Goal: Information Seeking & Learning: Compare options

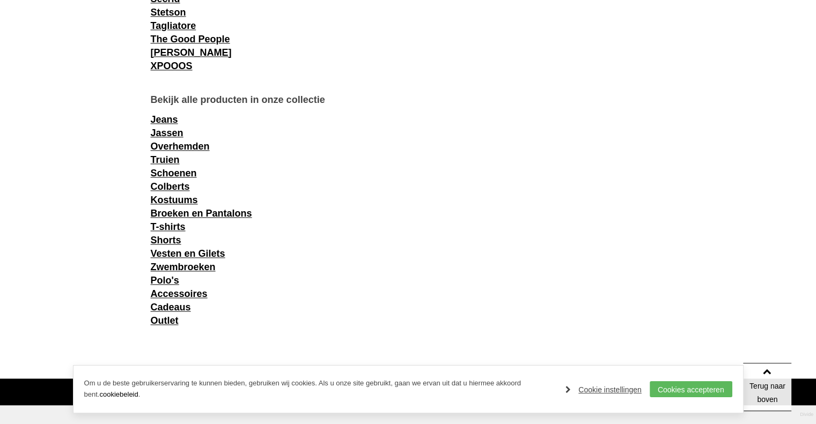
scroll to position [1448, 0]
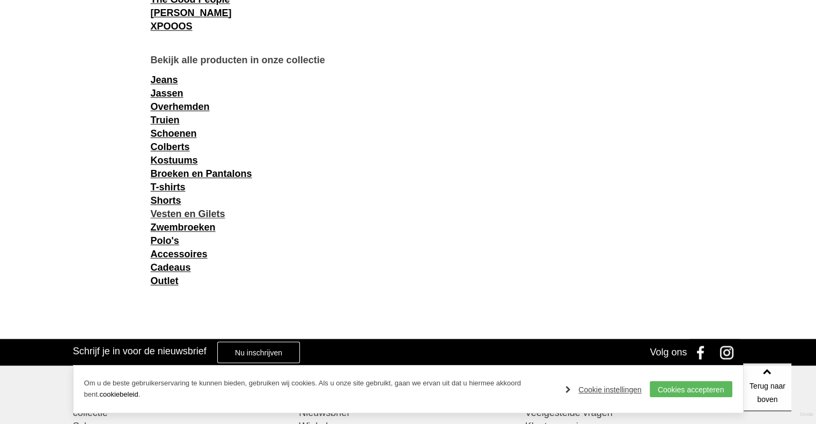
click at [176, 216] on link "Vesten en Gilets" at bounding box center [188, 214] width 75 height 11
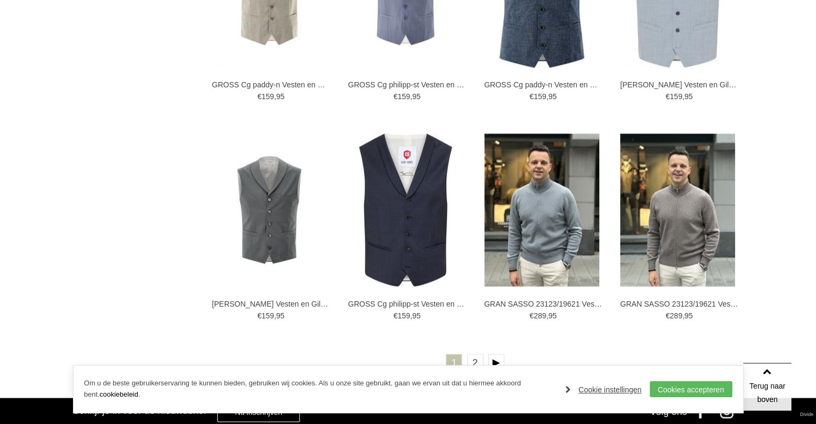
scroll to position [1984, 0]
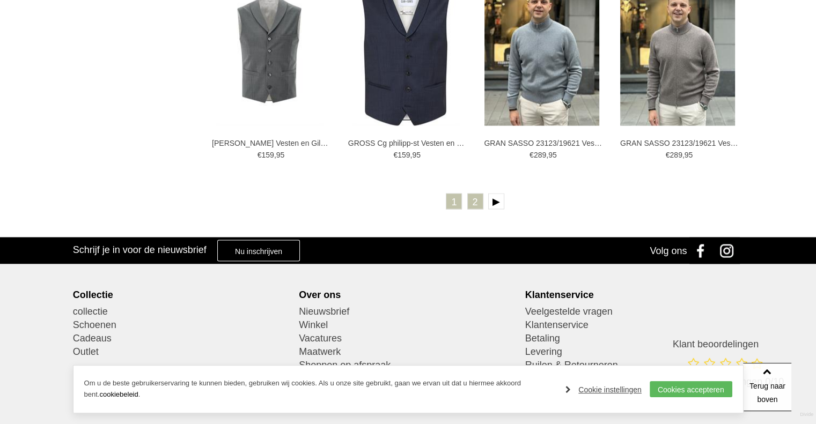
click at [474, 200] on link "2" at bounding box center [475, 201] width 16 height 16
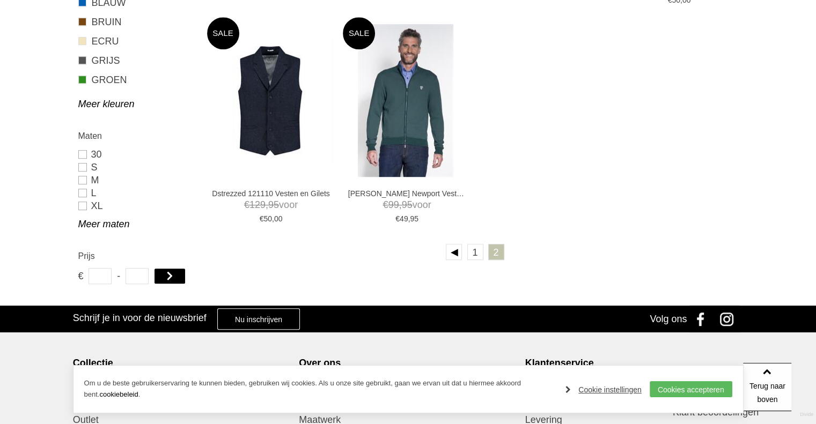
scroll to position [643, 0]
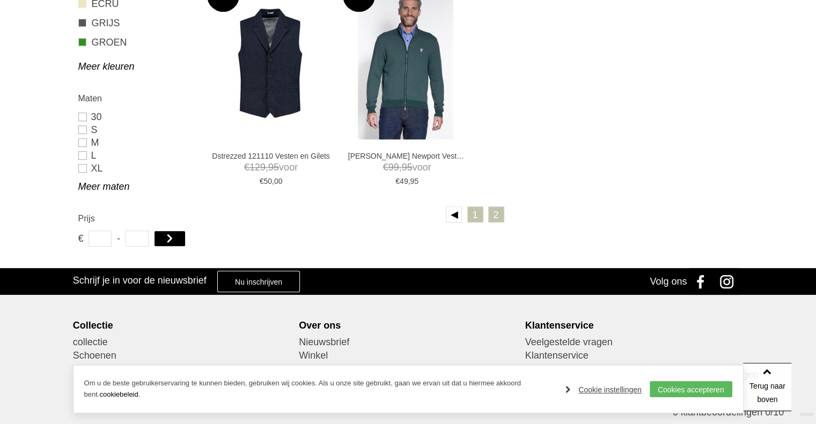
click at [472, 218] on link "1" at bounding box center [475, 214] width 16 height 16
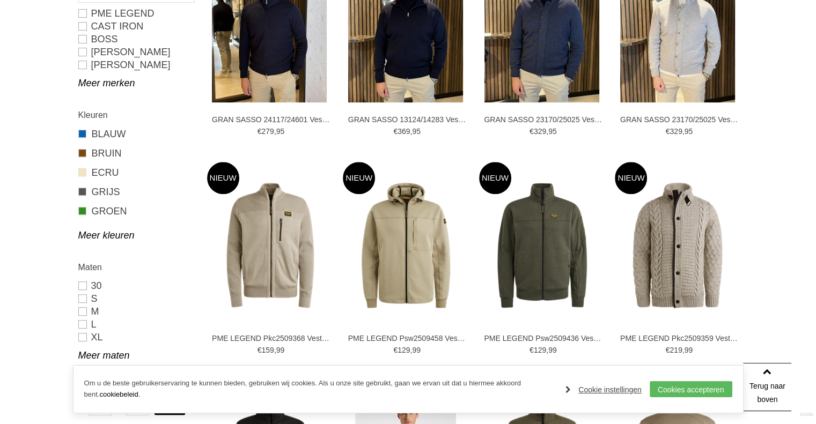
scroll to position [429, 0]
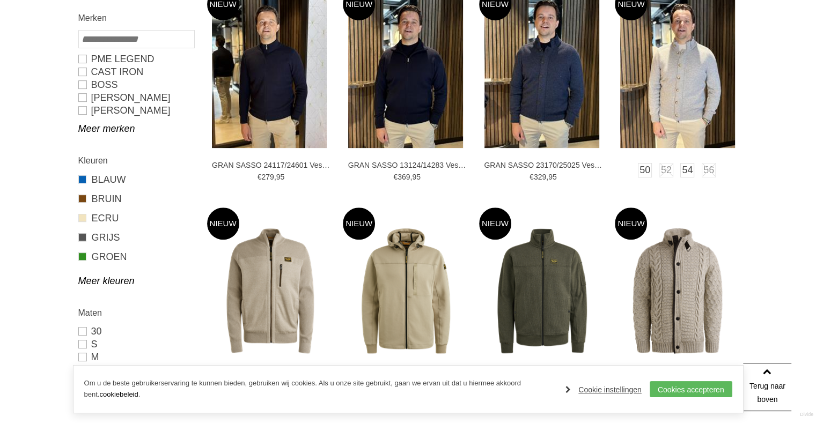
click at [686, 97] on img at bounding box center [677, 71] width 115 height 153
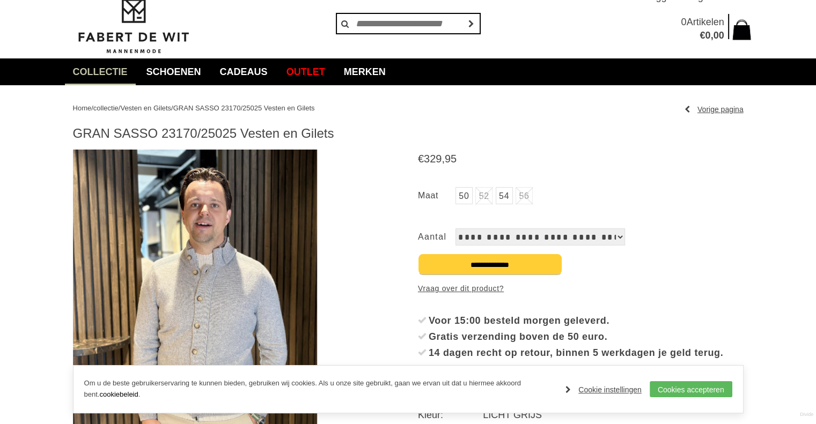
scroll to position [107, 0]
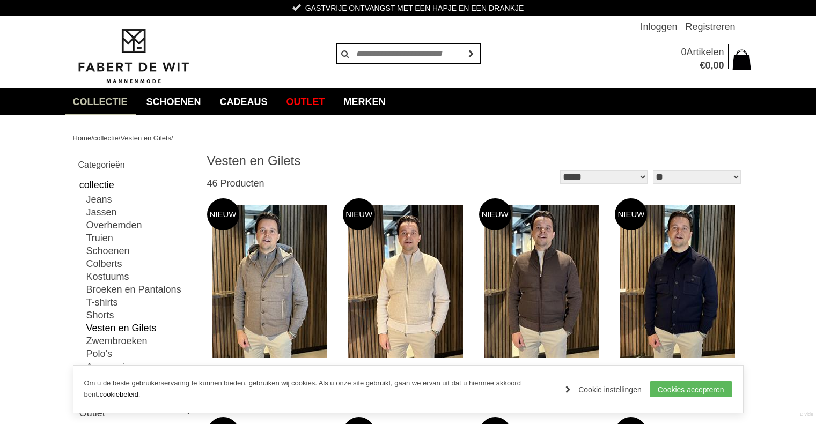
scroll to position [429, 0]
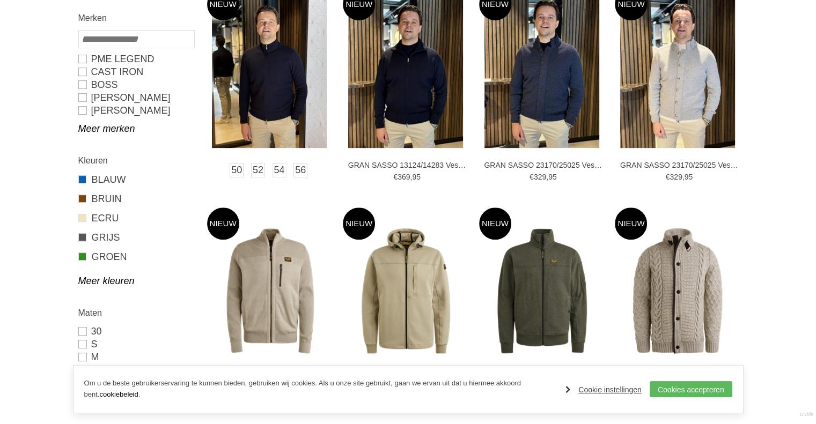
click at [276, 89] on img at bounding box center [269, 71] width 115 height 153
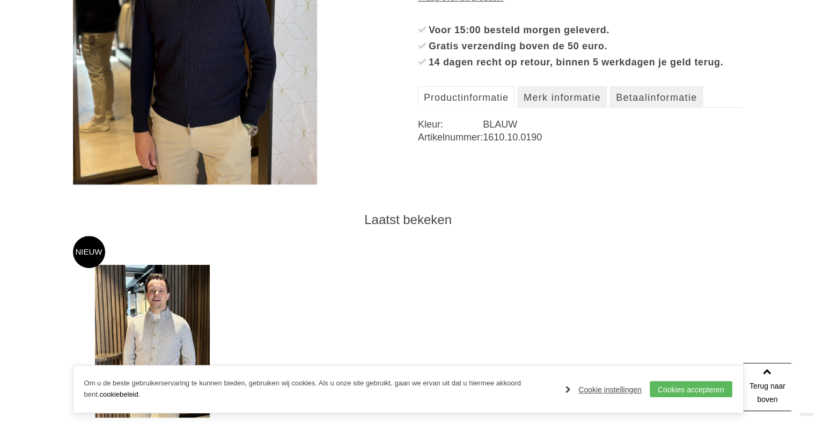
scroll to position [375, 0]
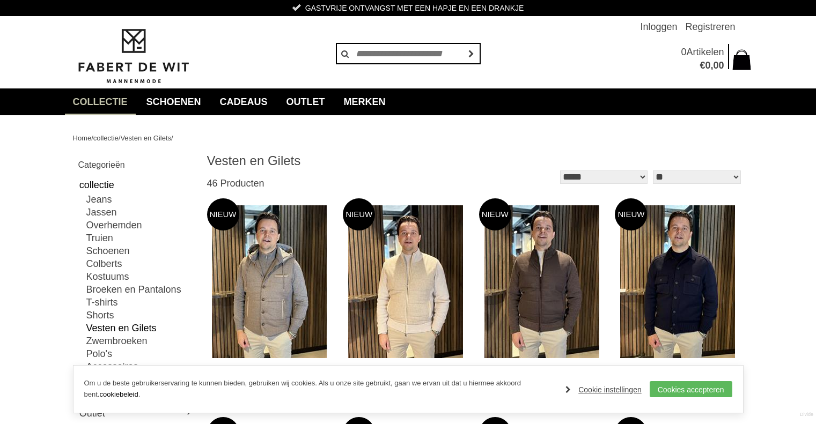
scroll to position [429, 0]
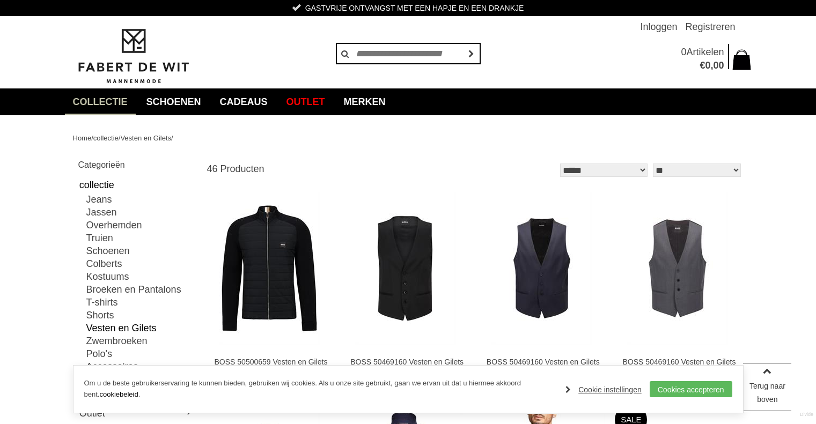
scroll to position [643, 0]
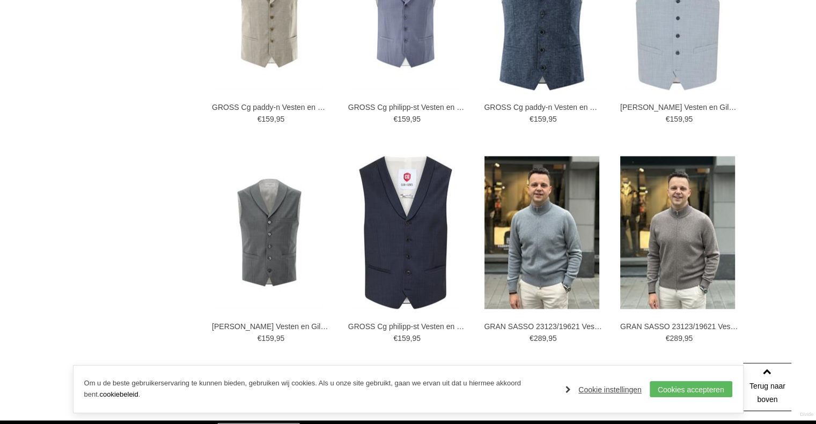
scroll to position [1792, 0]
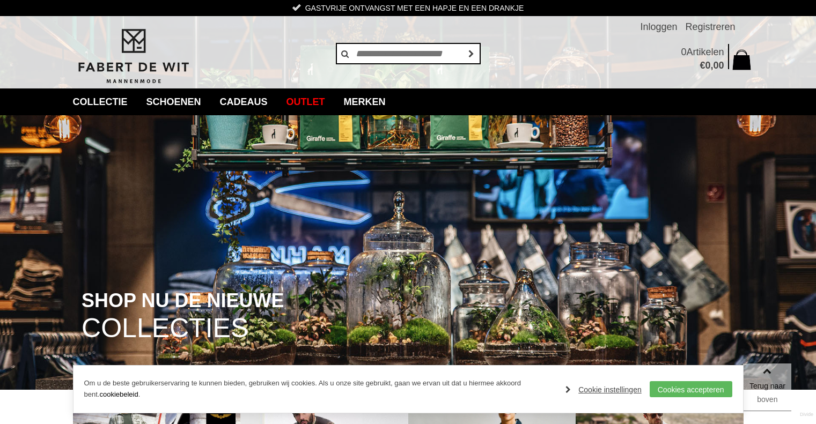
scroll to position [1448, 0]
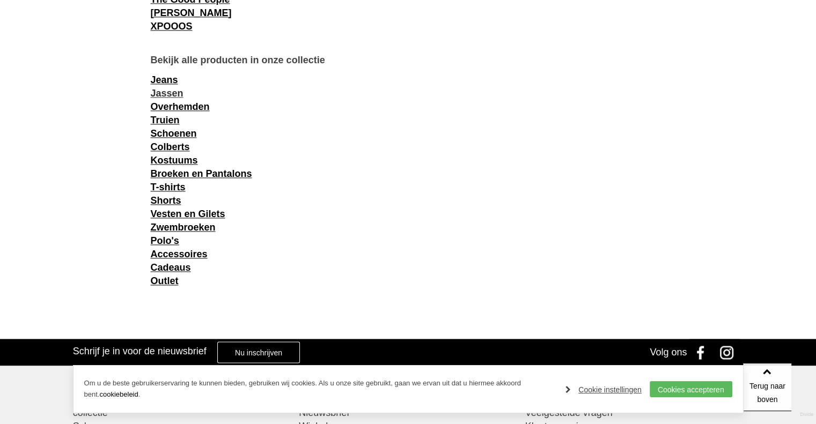
click at [162, 94] on link "Jassen" at bounding box center [167, 93] width 33 height 11
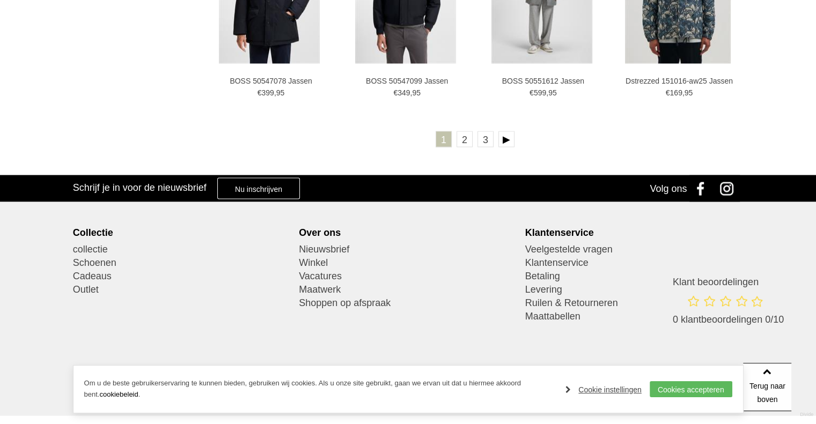
scroll to position [2073, 0]
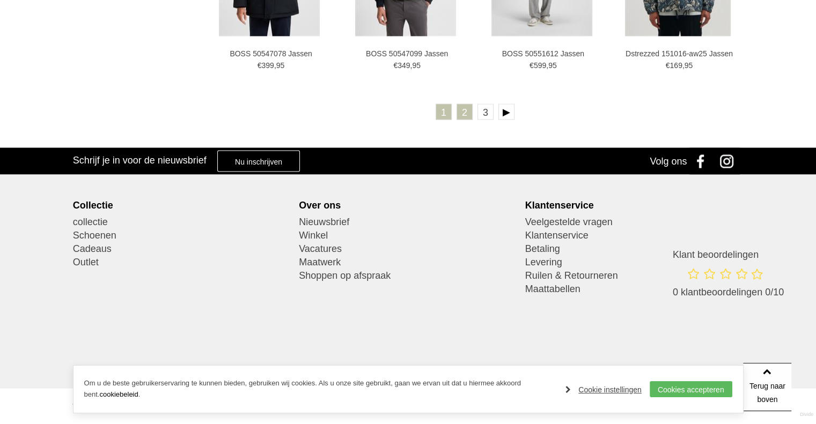
click at [466, 116] on link "2" at bounding box center [464, 112] width 16 height 16
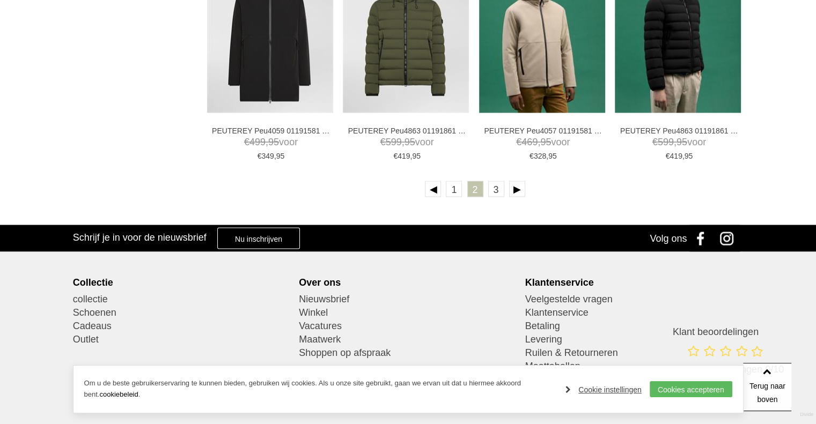
scroll to position [1984, 0]
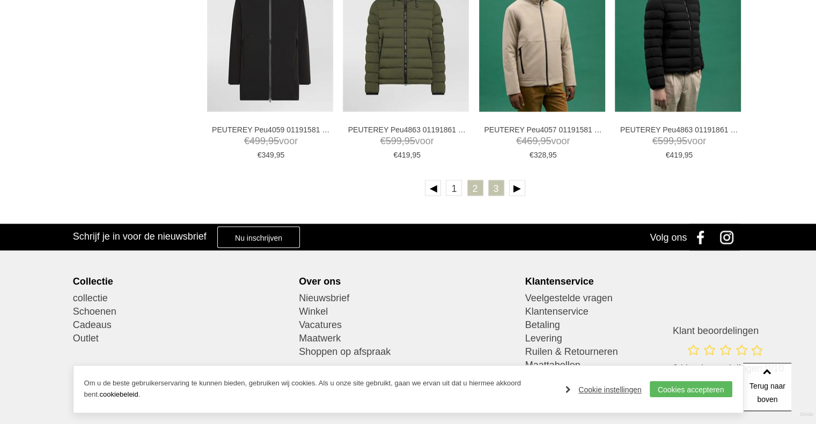
click at [493, 187] on link "3" at bounding box center [496, 188] width 16 height 16
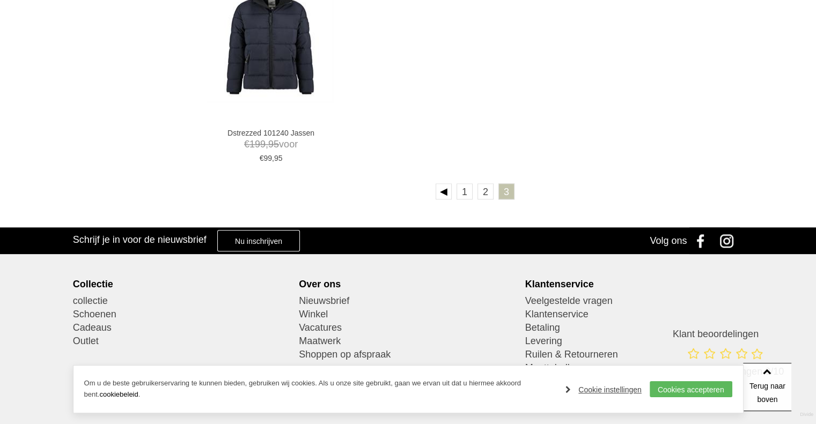
scroll to position [1126, 0]
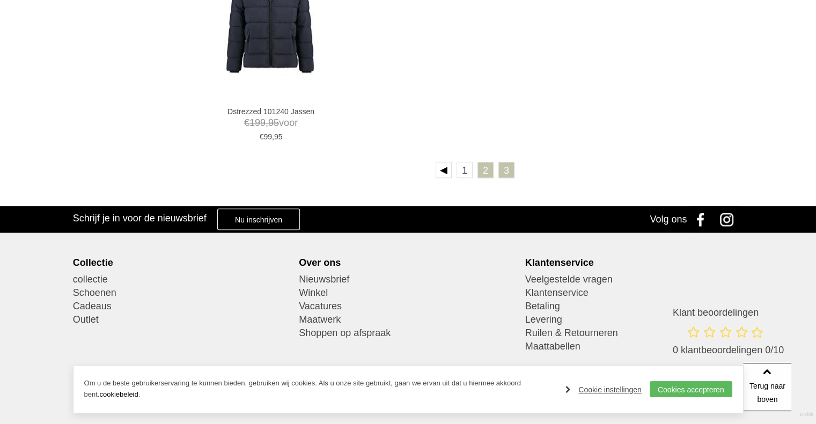
click at [482, 172] on link "2" at bounding box center [485, 170] width 16 height 16
